Goal: Transaction & Acquisition: Subscribe to service/newsletter

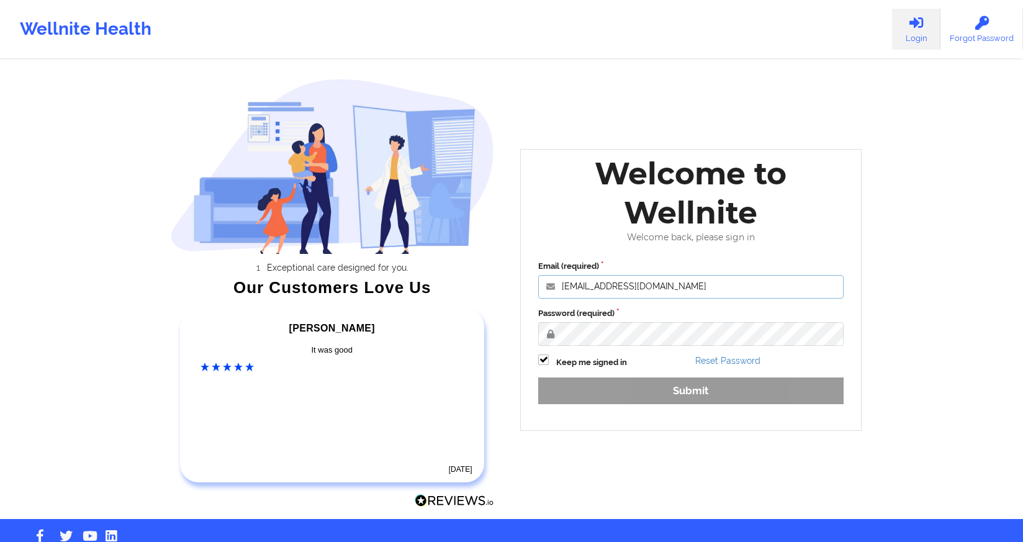
type input "[EMAIL_ADDRESS][DOMAIN_NAME]"
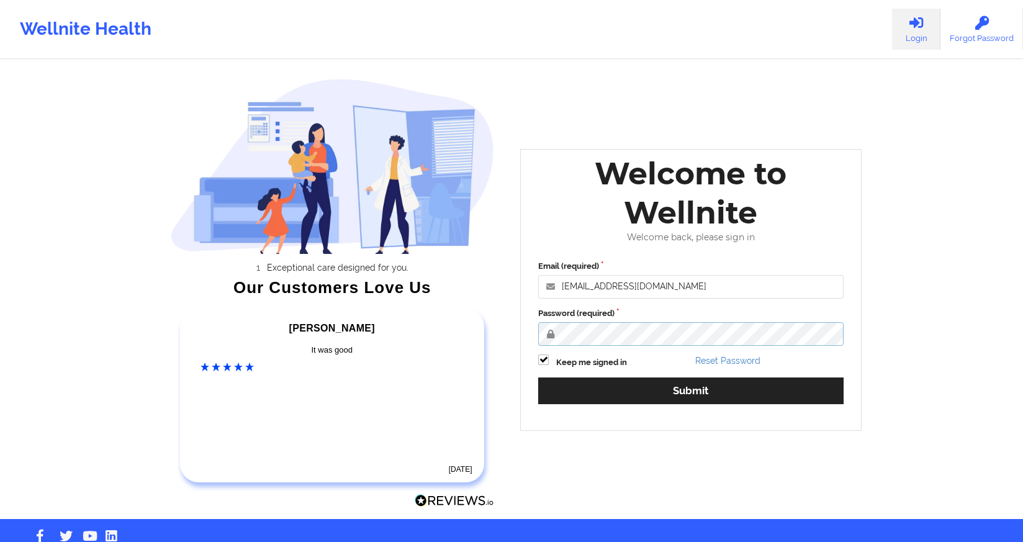
click at [690, 389] on button "Submit" at bounding box center [690, 390] width 305 height 27
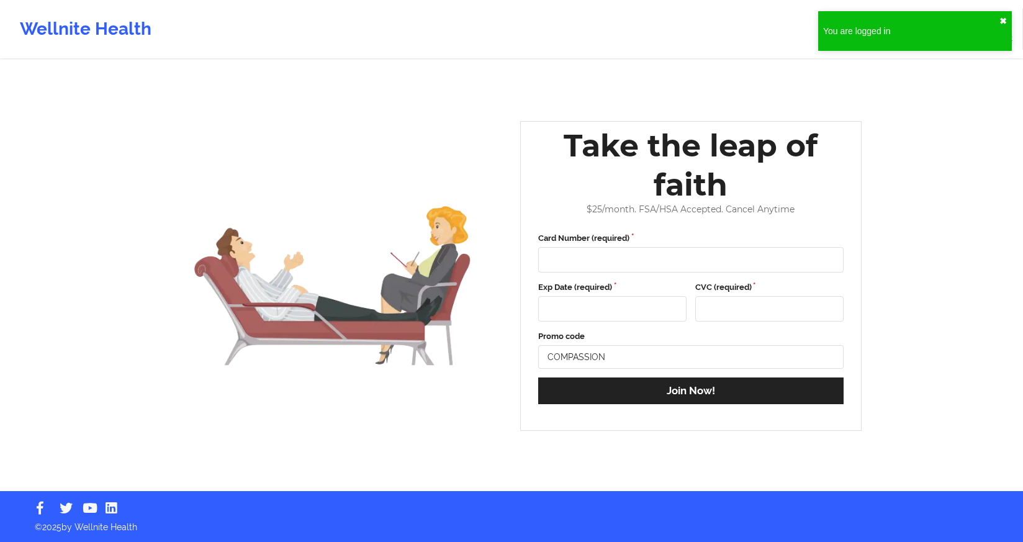
click at [1005, 20] on button "✖︎" at bounding box center [1003, 21] width 7 height 10
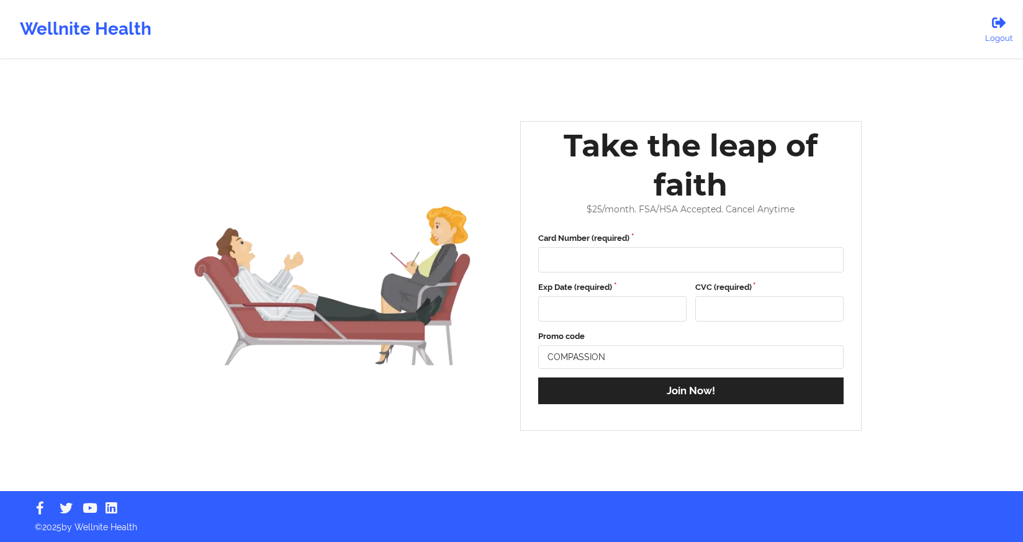
click at [93, 32] on div "Wellnite Health" at bounding box center [85, 29] width 171 height 50
click at [53, 27] on div "Wellnite Health" at bounding box center [85, 29] width 171 height 50
click at [24, 19] on div "Wellnite Health" at bounding box center [85, 29] width 171 height 50
click at [306, 272] on img at bounding box center [333, 276] width 324 height 231
click at [120, 33] on div "Wellnite Health" at bounding box center [85, 29] width 171 height 50
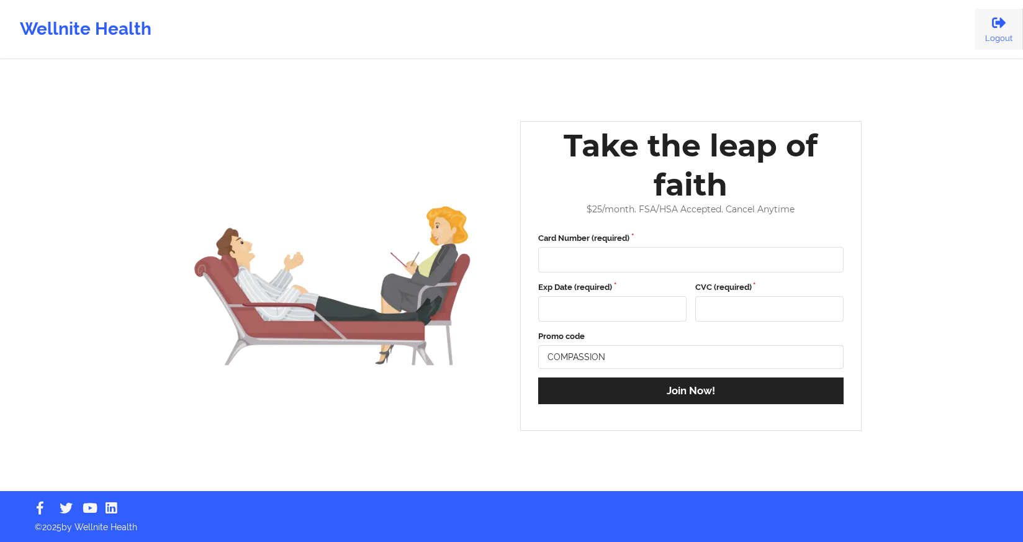
click at [1000, 26] on icon at bounding box center [999, 23] width 16 height 14
